Goal: Task Accomplishment & Management: Manage account settings

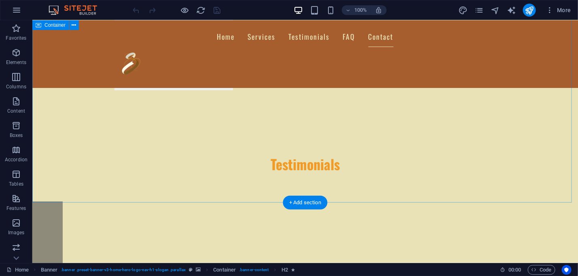
scroll to position [1545, 0]
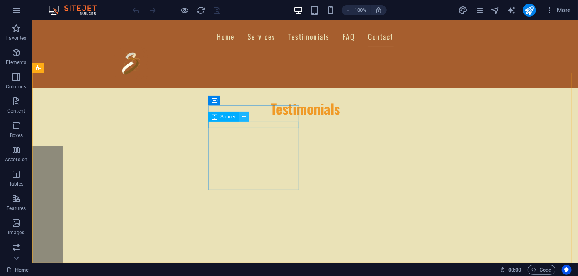
click at [243, 113] on icon at bounding box center [244, 116] width 4 height 8
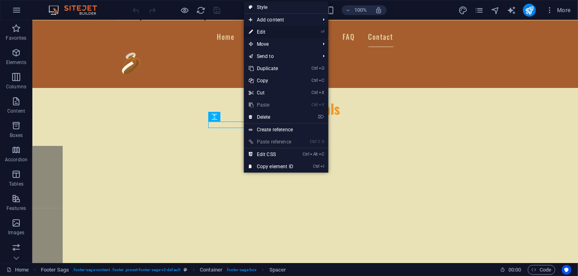
click at [267, 29] on link "⏎ Edit" at bounding box center [271, 32] width 54 height 12
select select "px"
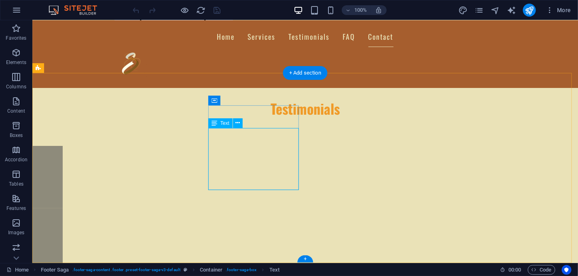
click at [234, 123] on button at bounding box center [238, 123] width 10 height 10
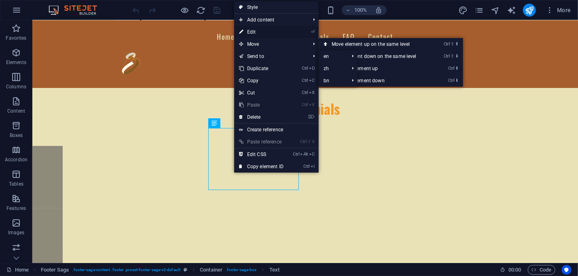
click at [253, 30] on link "⏎ Edit" at bounding box center [261, 32] width 54 height 12
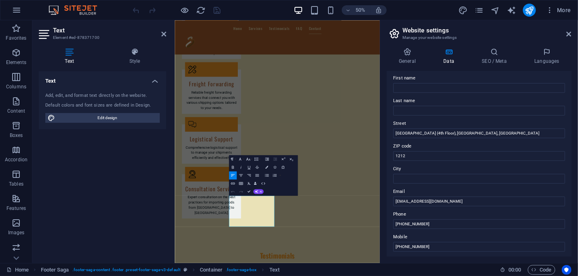
scroll to position [81, 0]
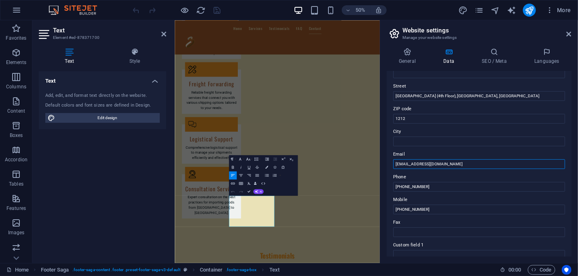
click at [412, 163] on input "[EMAIL_ADDRESS][DOMAIN_NAME]" at bounding box center [479, 164] width 172 height 10
type input "[EMAIL_ADDRESS][DOMAIN_NAME]"
click at [573, 33] on aside "Website settings Manage your website settings General Data SEO / Meta Languages…" at bounding box center [479, 141] width 198 height 242
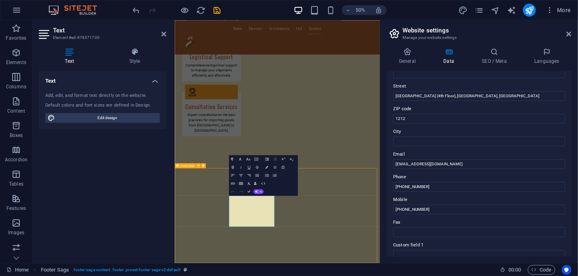
scroll to position [1503, 0]
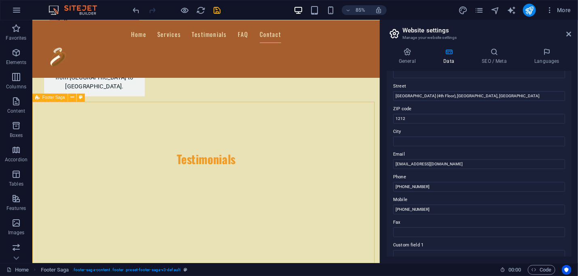
click at [568, 31] on icon at bounding box center [569, 34] width 5 height 6
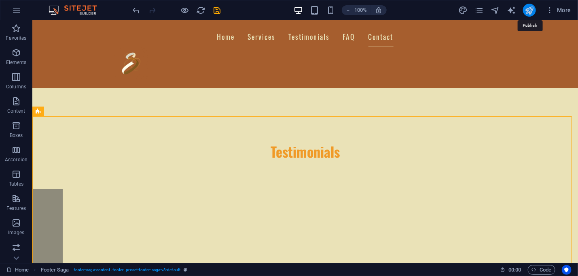
click at [534, 8] on icon "publish" at bounding box center [529, 10] width 9 height 9
